Goal: Task Accomplishment & Management: Manage account settings

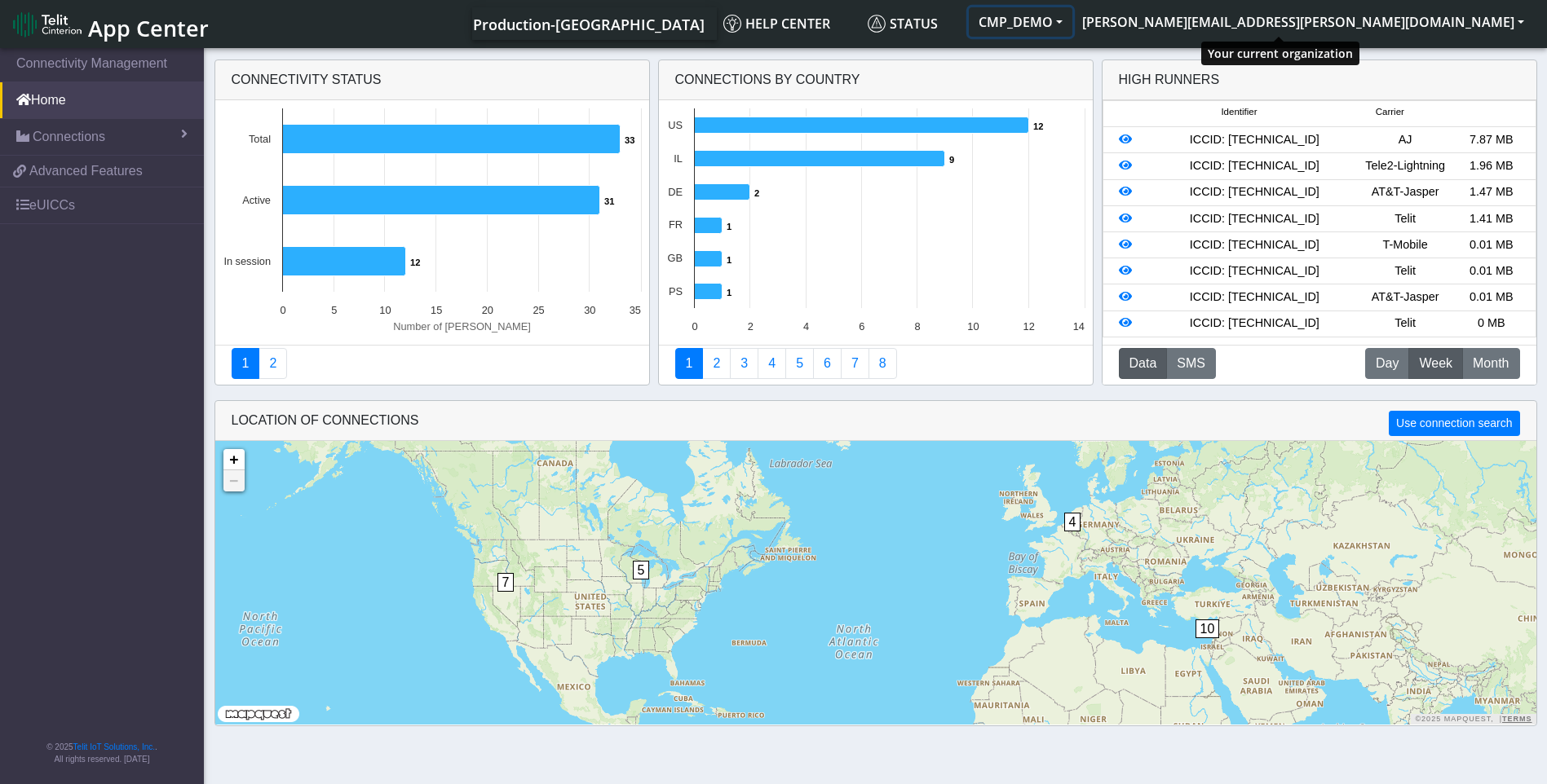
click at [1072, 28] on button "CMP_DEMO" at bounding box center [1020, 22] width 103 height 29
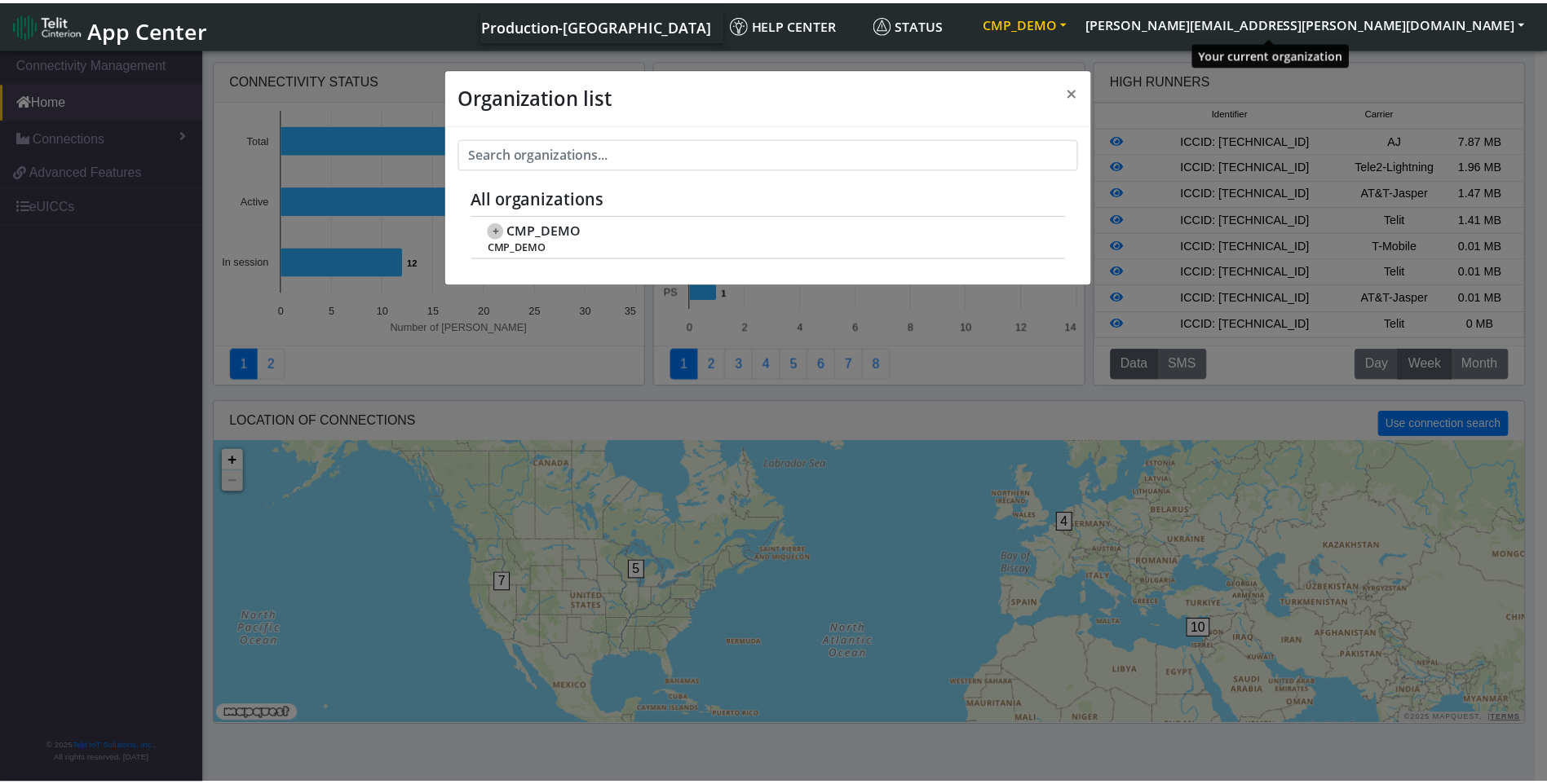
scroll to position [6, 0]
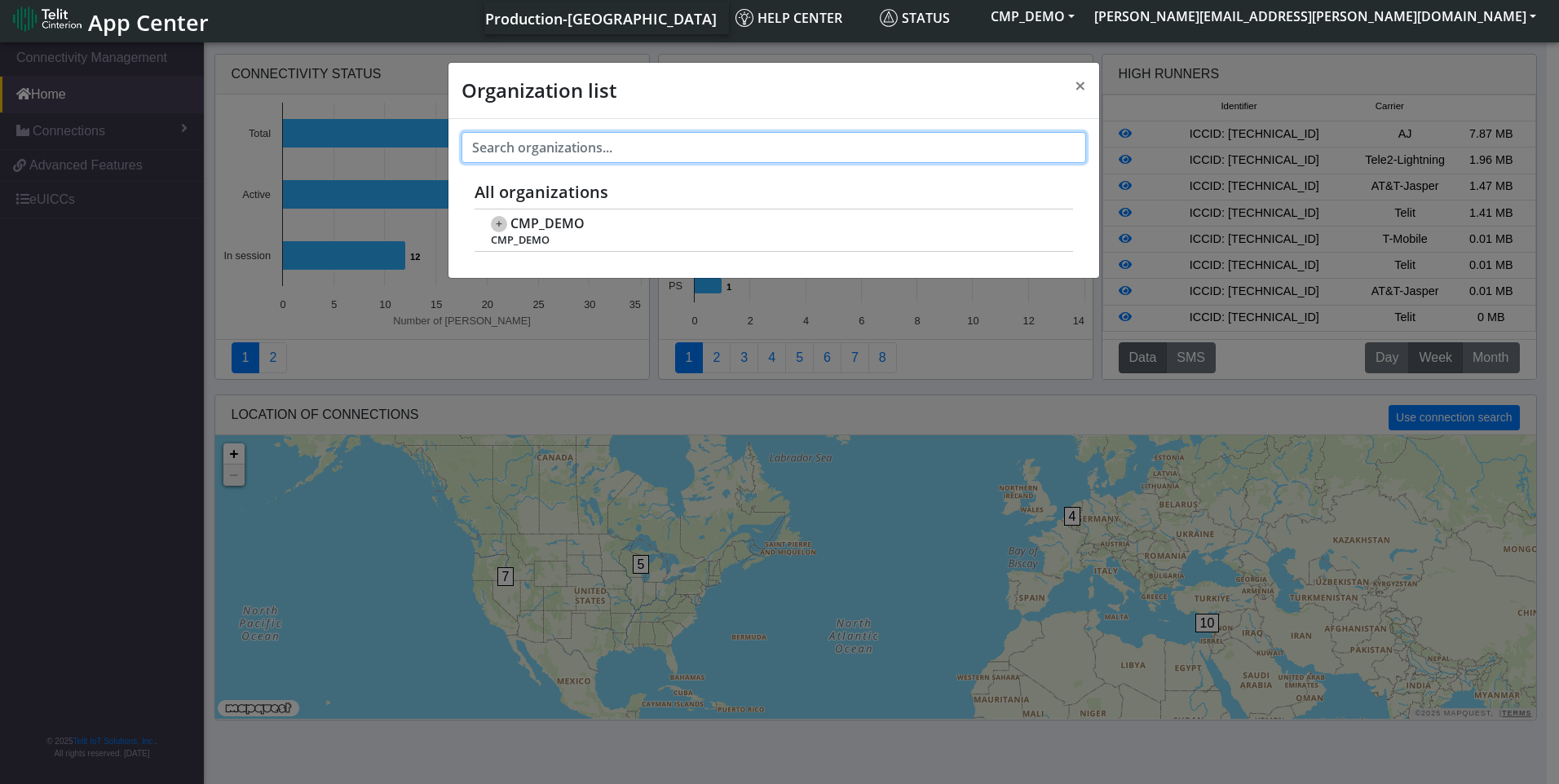
click at [715, 151] on input "text" at bounding box center [773, 147] width 624 height 31
click at [1073, 86] on button "×" at bounding box center [1080, 85] width 37 height 45
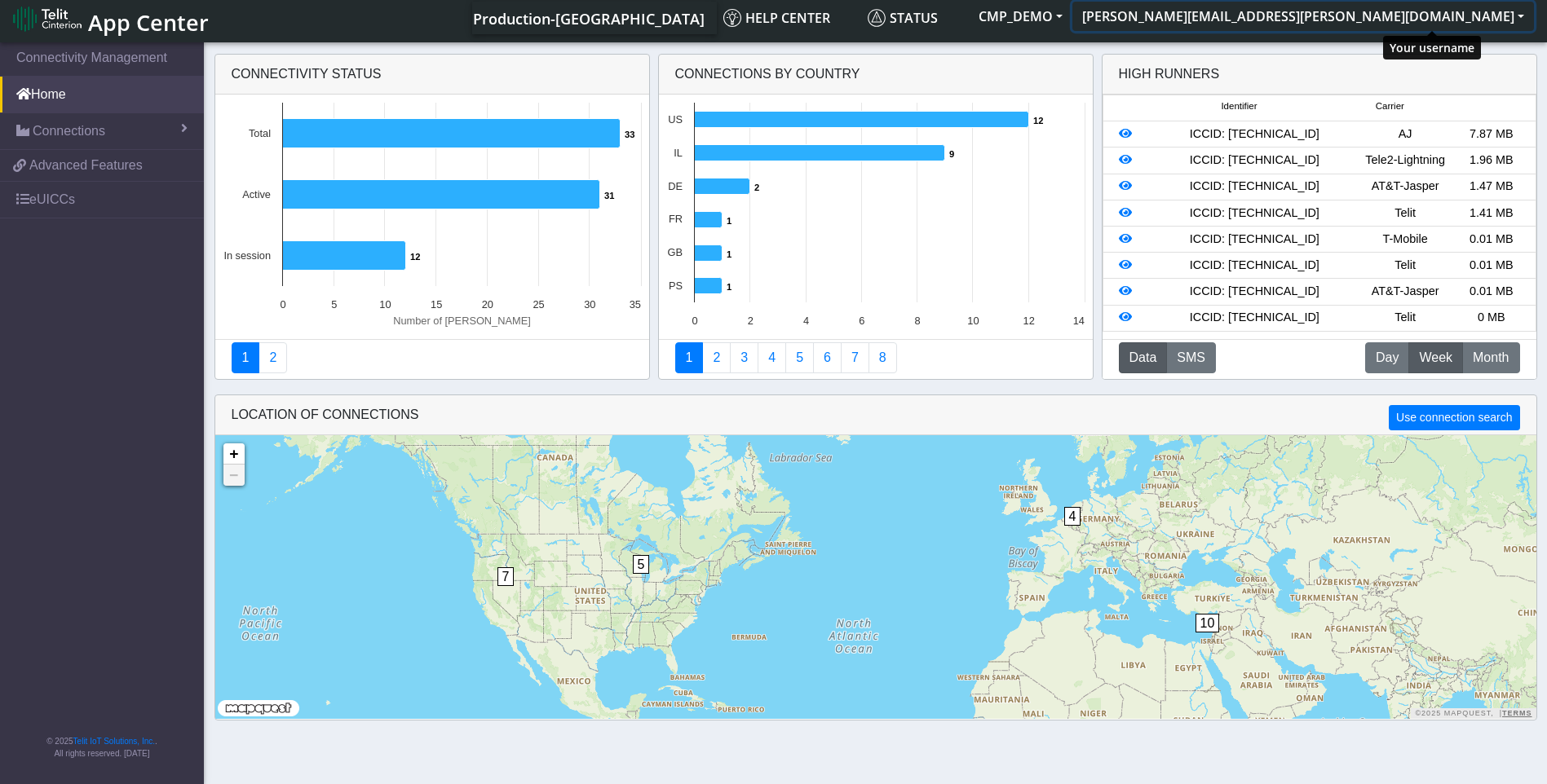
click at [1488, 26] on button "fatemeh.zamani@telit.com" at bounding box center [1303, 16] width 462 height 29
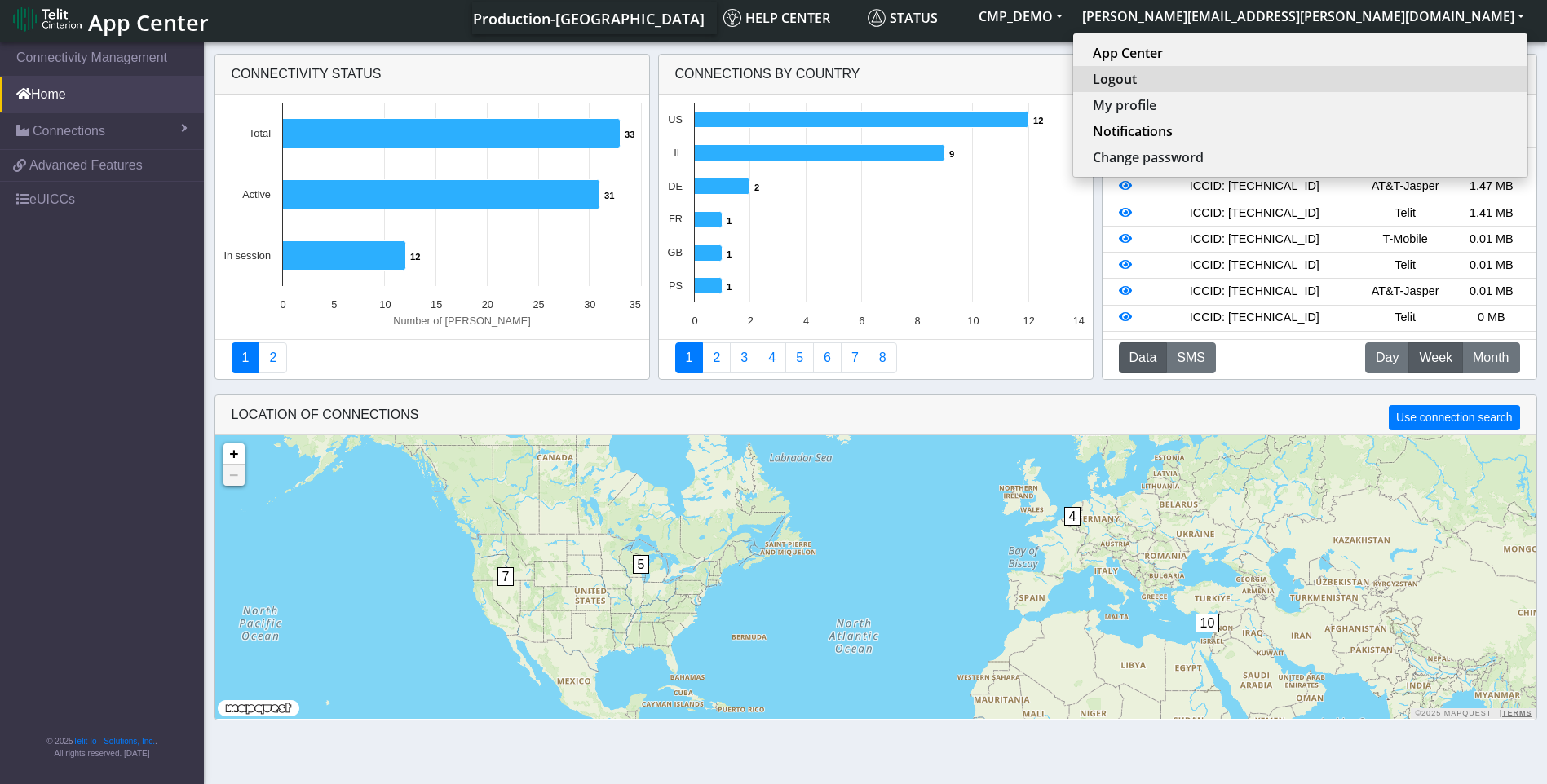
click at [1415, 73] on button "Logout" at bounding box center [1300, 79] width 454 height 26
